Goal: Navigation & Orientation: Find specific page/section

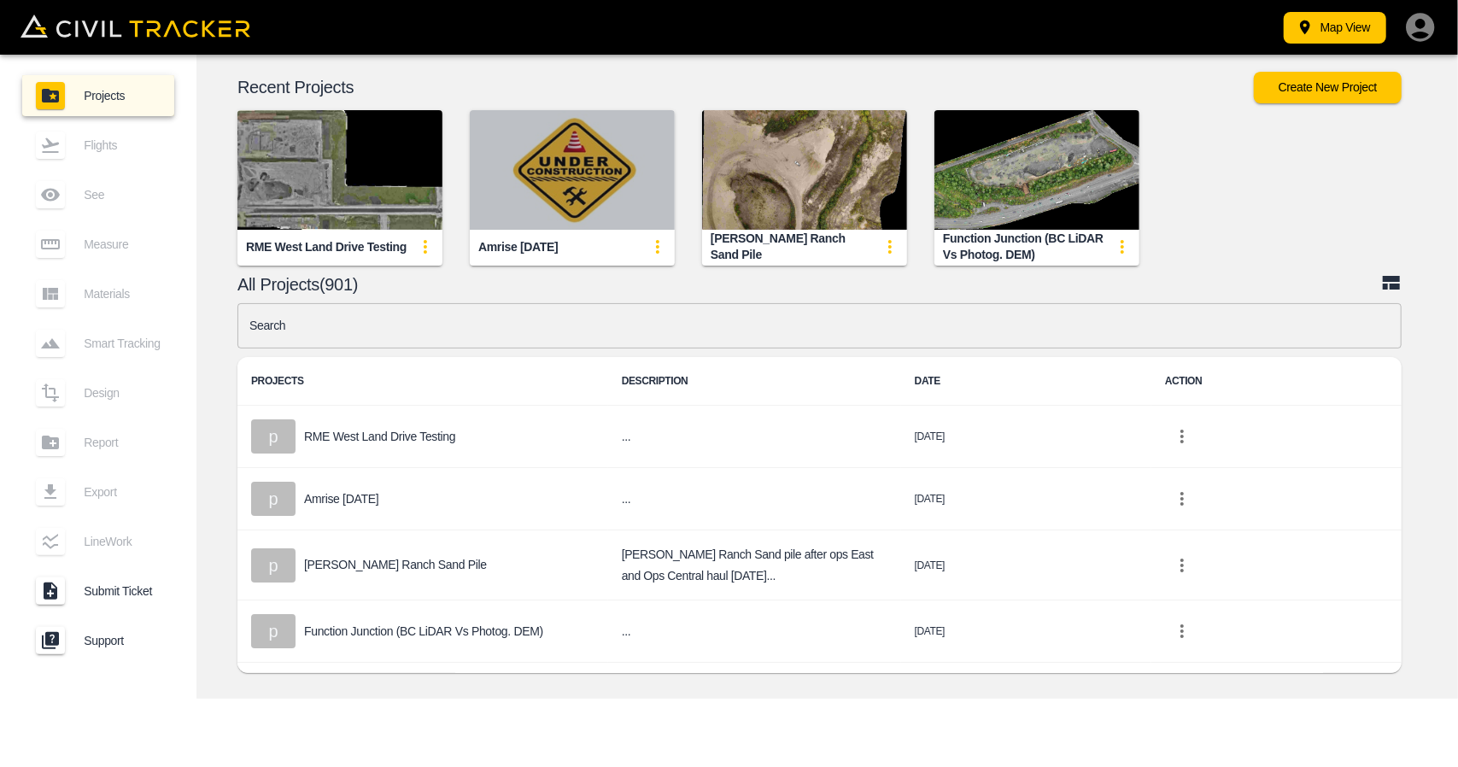
click at [509, 167] on img "button" at bounding box center [572, 170] width 205 height 120
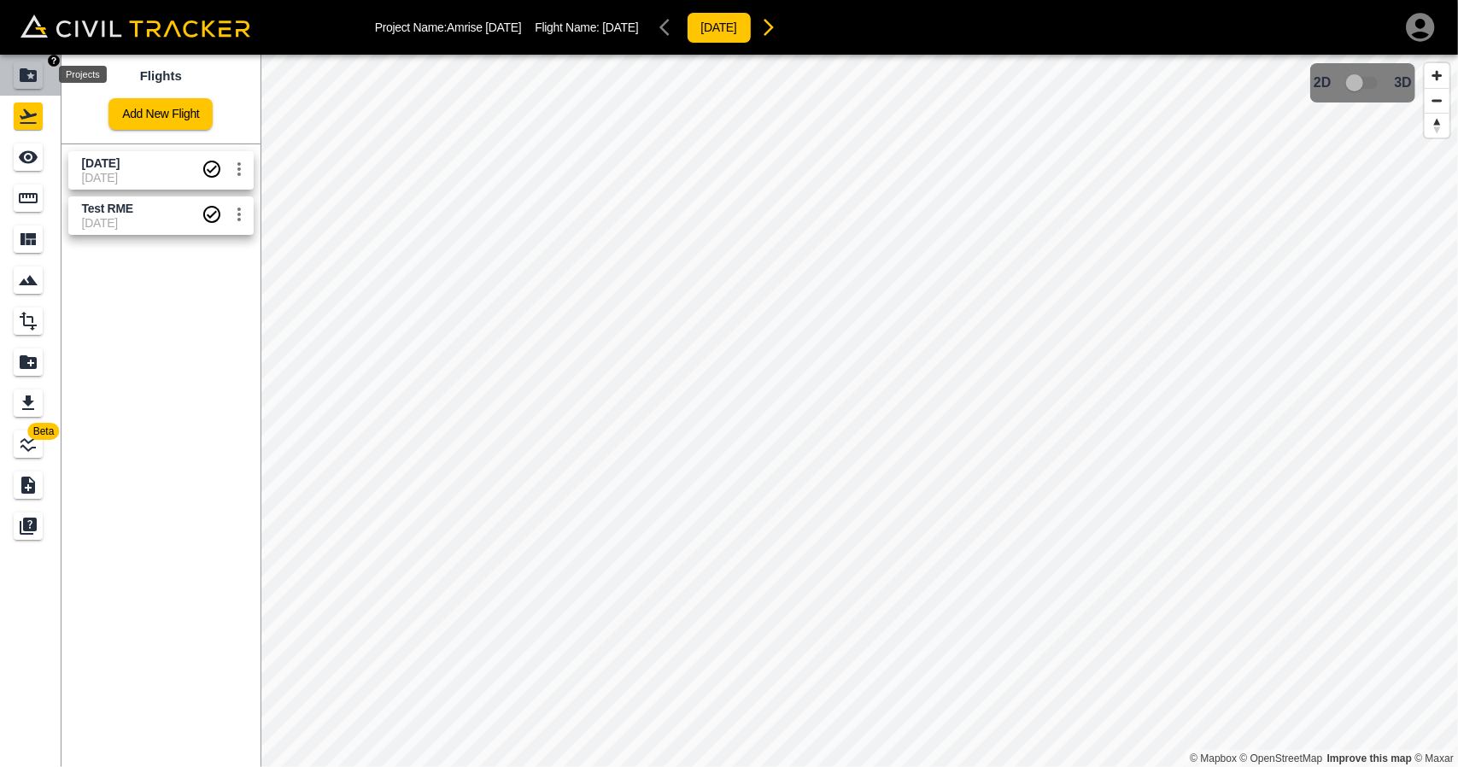
click at [44, 75] on div "Projects" at bounding box center [31, 74] width 34 height 27
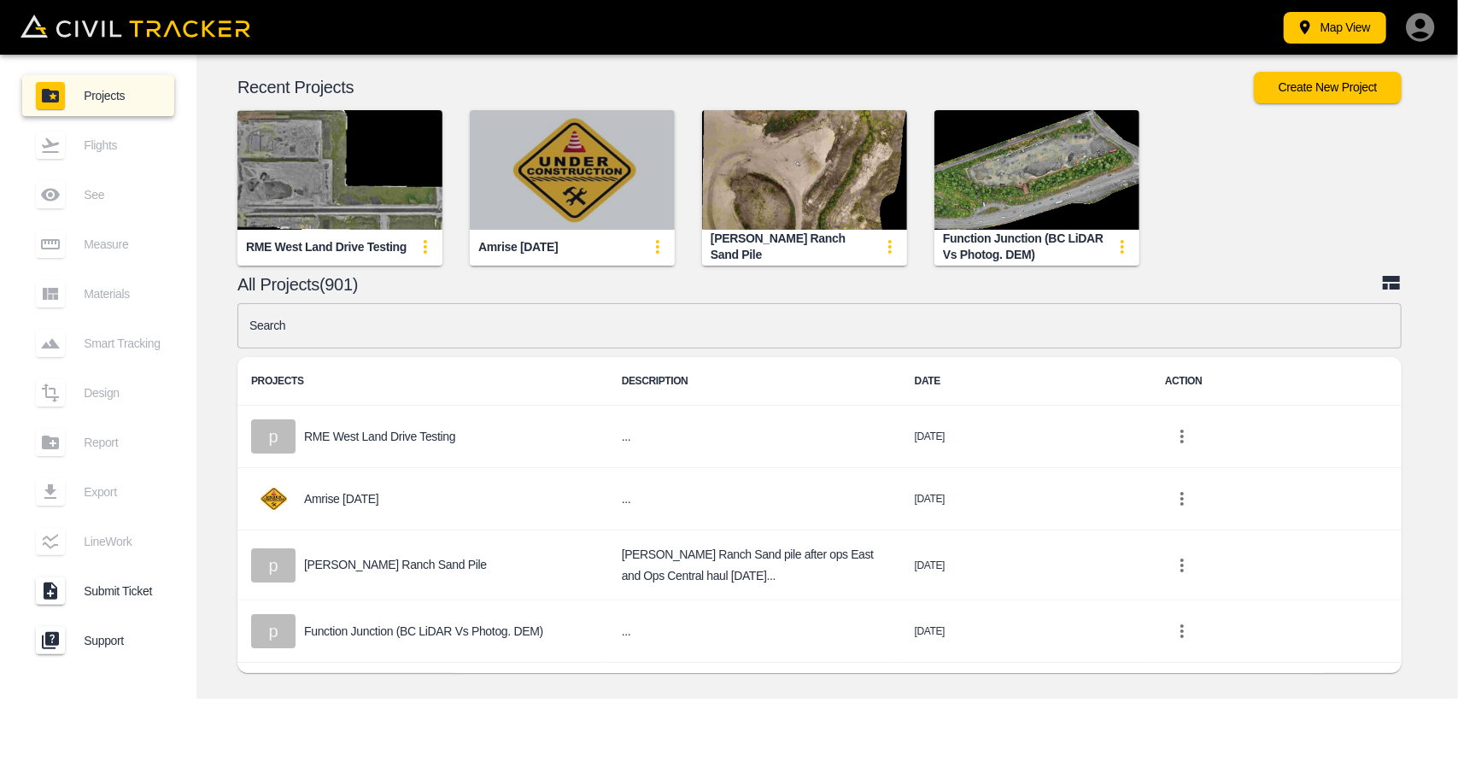
click at [503, 119] on img "button" at bounding box center [572, 170] width 205 height 120
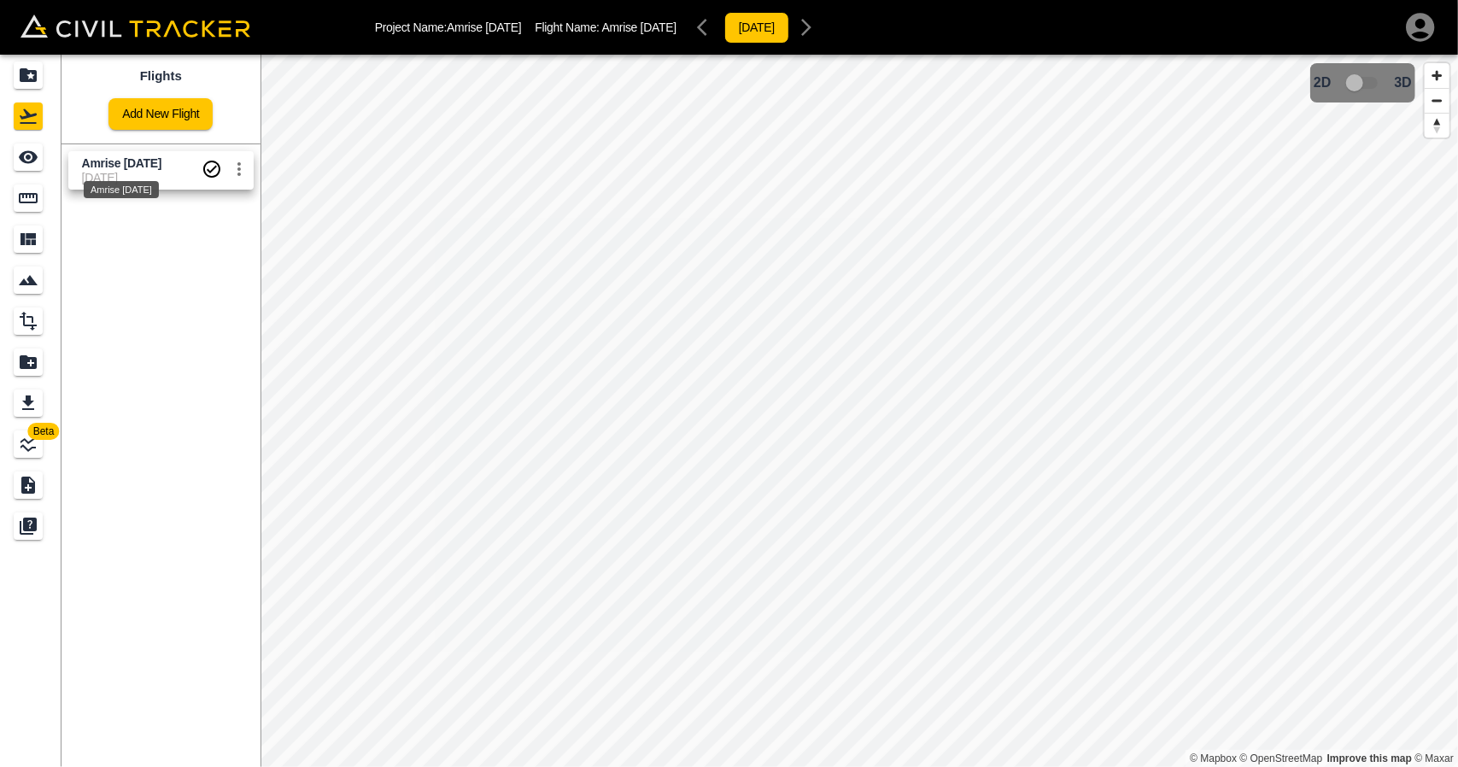
click at [138, 172] on div "Amrise [DATE]" at bounding box center [121, 184] width 79 height 31
click at [9, 149] on link at bounding box center [30, 157] width 61 height 41
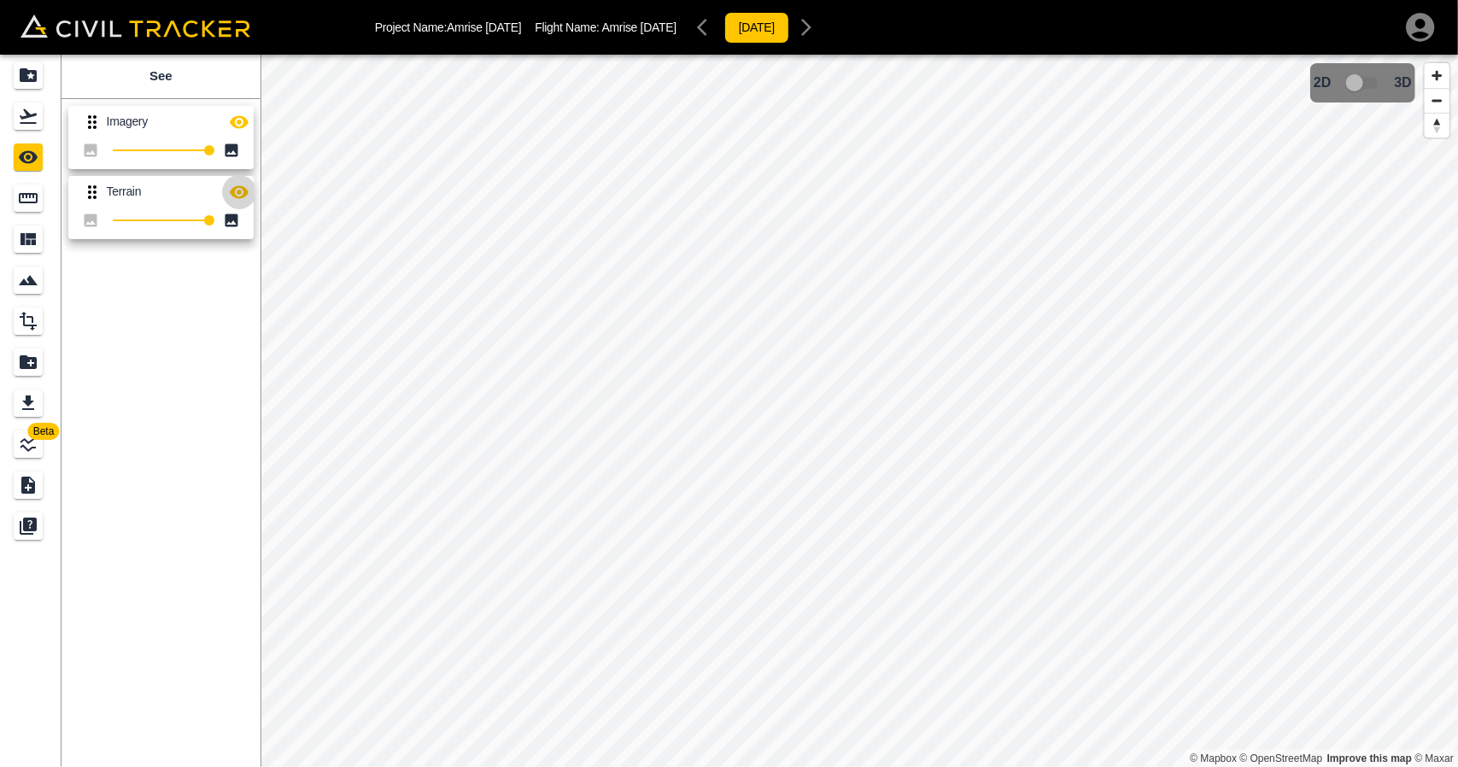
click at [241, 178] on button "button" at bounding box center [239, 192] width 34 height 34
click at [44, 194] on div "Measure" at bounding box center [31, 197] width 34 height 27
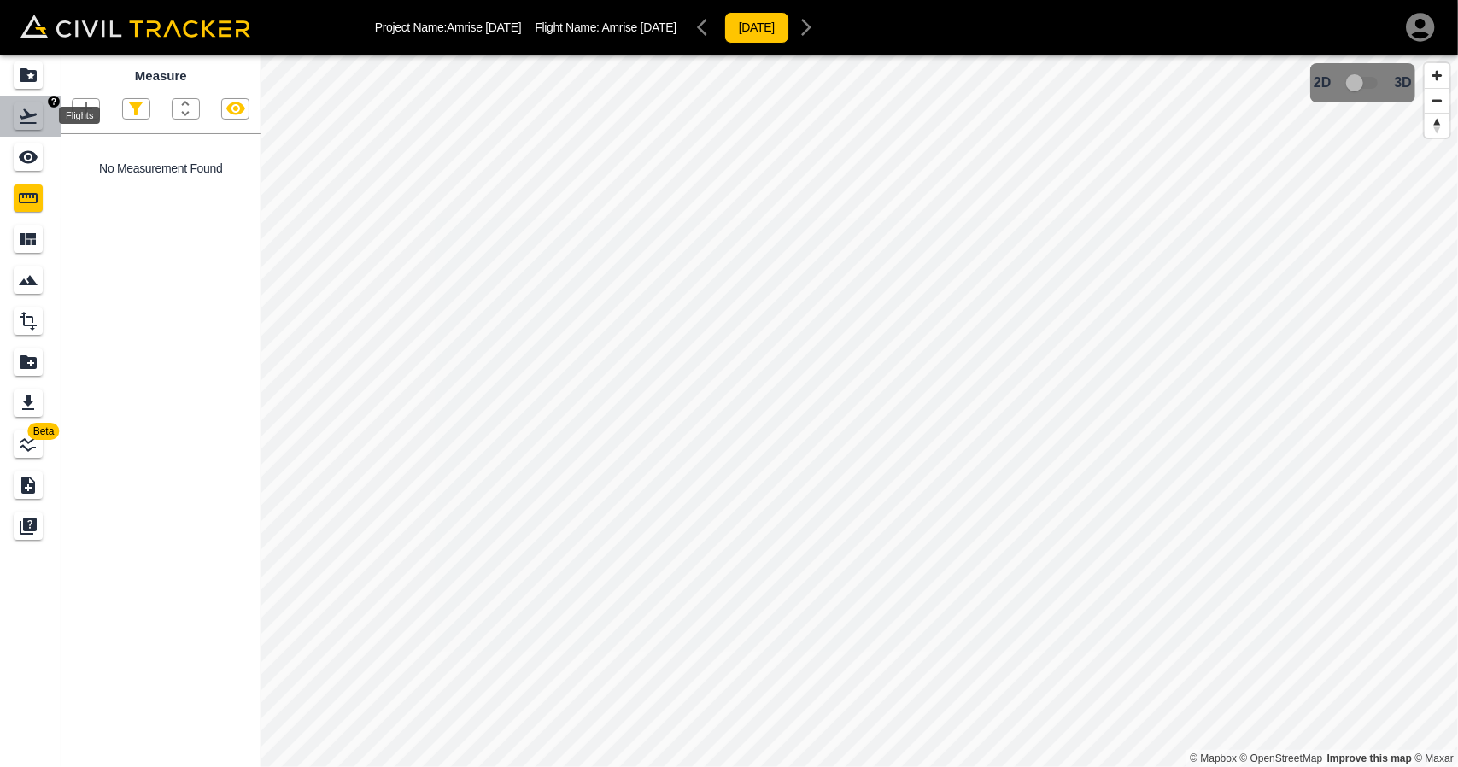
click at [27, 114] on icon "Flights" at bounding box center [28, 116] width 17 height 15
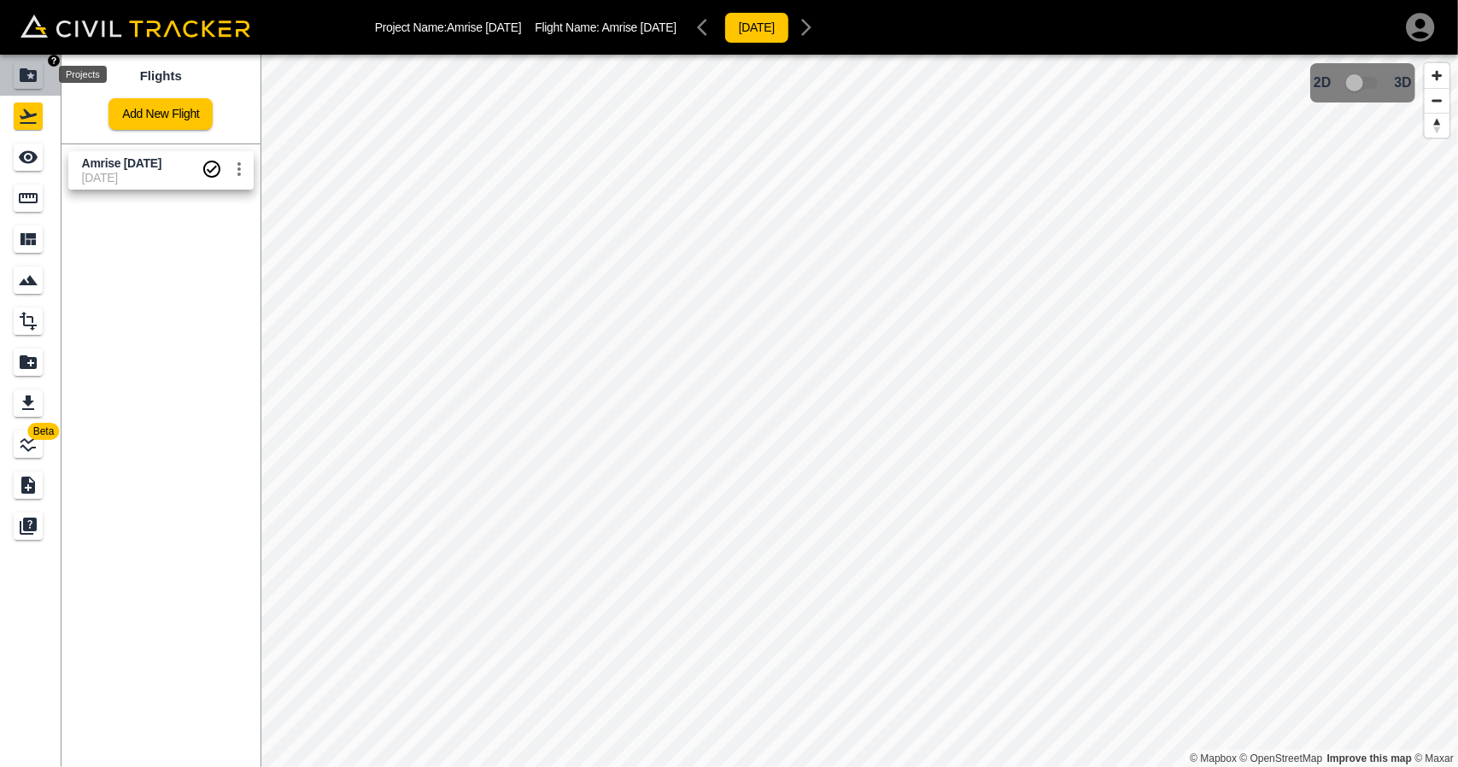
click at [31, 62] on div "Projects" at bounding box center [28, 74] width 29 height 27
